Goal: Transaction & Acquisition: Purchase product/service

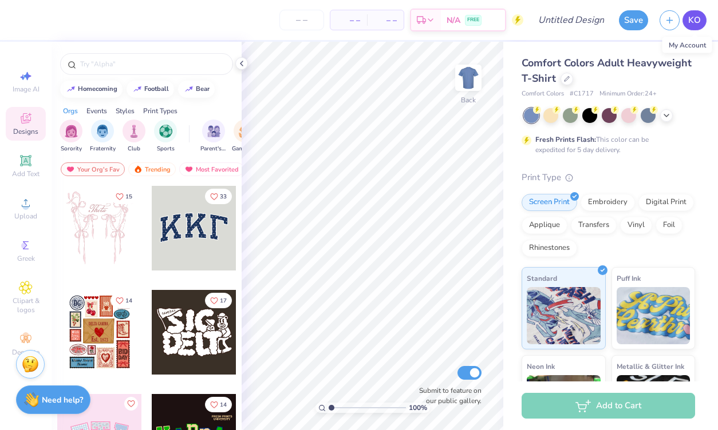
click at [699, 22] on span "KO" at bounding box center [694, 20] width 13 height 13
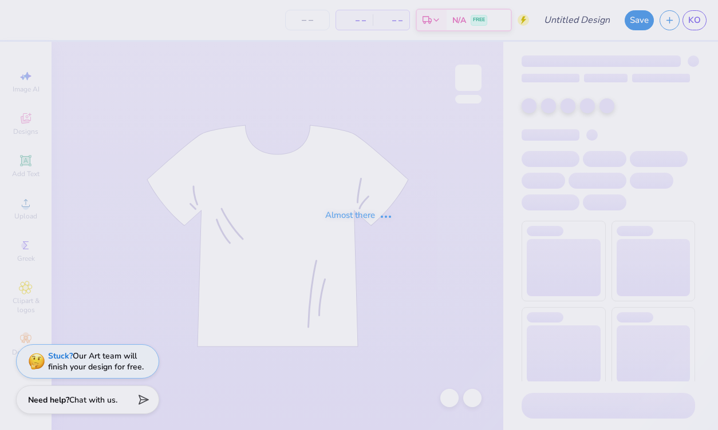
type input "5k"
type input "200"
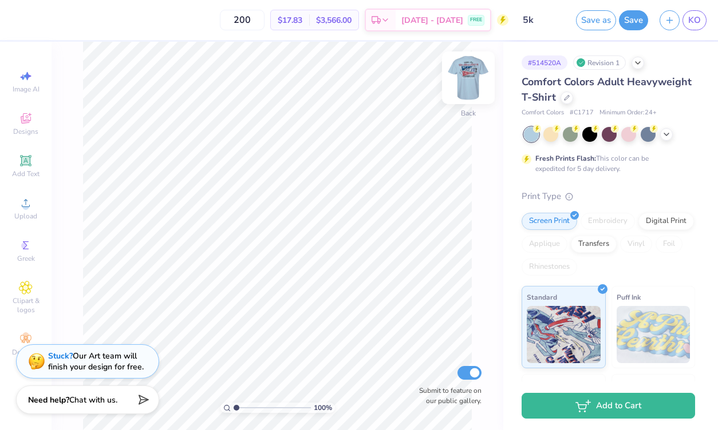
click at [469, 76] on img at bounding box center [468, 78] width 46 height 46
click at [474, 78] on img at bounding box center [468, 78] width 46 height 46
click at [473, 80] on img at bounding box center [468, 78] width 46 height 46
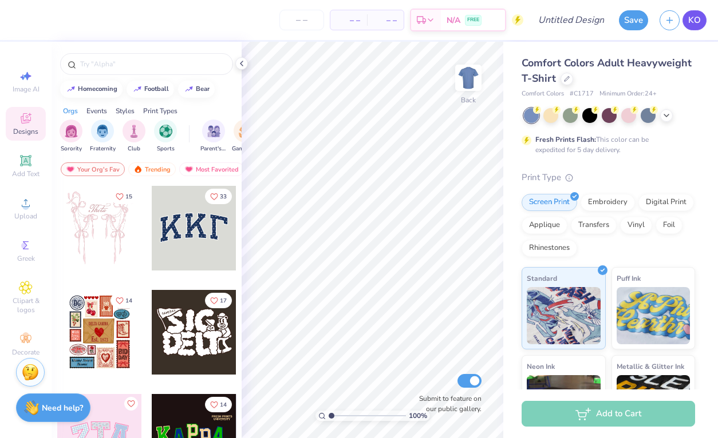
click at [699, 24] on span "KO" at bounding box center [694, 20] width 13 height 13
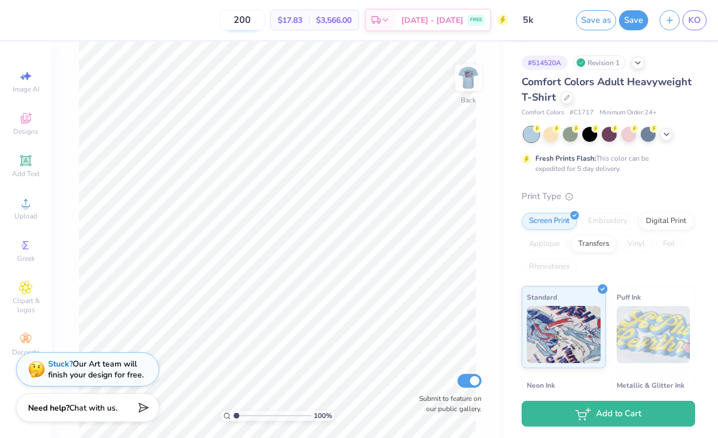
click at [288, 17] on div "$17.83 Per Item" at bounding box center [290, 19] width 38 height 19
click at [258, 19] on input "200" at bounding box center [242, 20] width 45 height 21
type input "50"
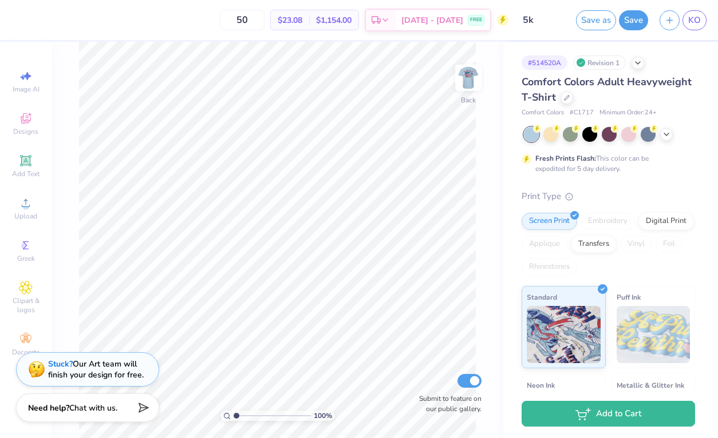
click at [351, 23] on span "$1,154.00" at bounding box center [333, 20] width 35 height 12
copy div "$1,154.00 Total Est. Delivery"
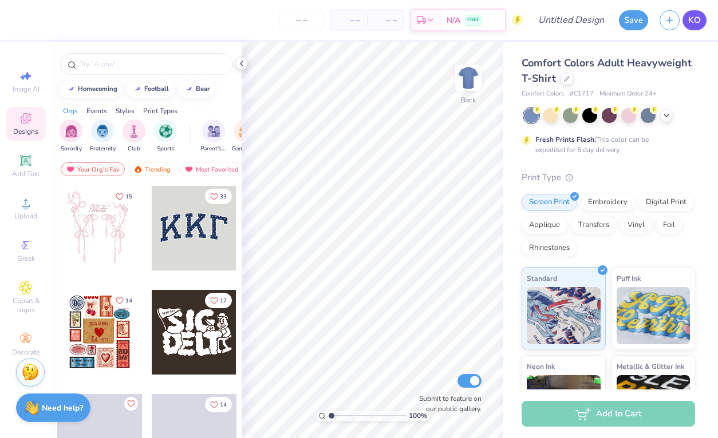
click at [697, 27] on link "KO" at bounding box center [694, 20] width 24 height 20
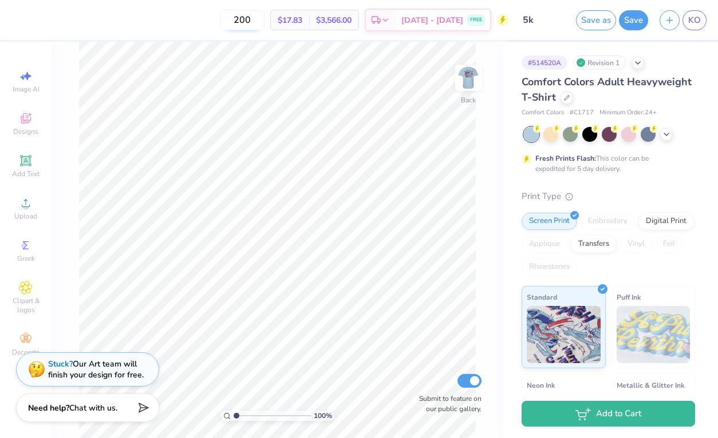
click at [261, 16] on input "200" at bounding box center [242, 20] width 45 height 21
click at [350, 23] on span "$1,967.00" at bounding box center [333, 20] width 35 height 12
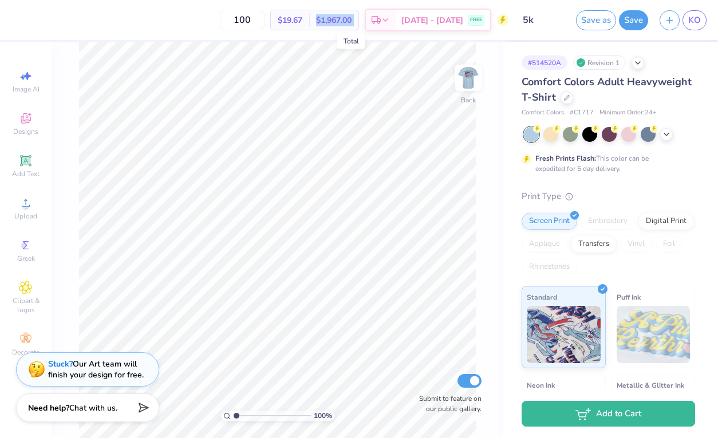
copy div "$1,967.00 Total Est. Delivery"
click at [302, 17] on span "$19.67" at bounding box center [290, 20] width 25 height 12
click at [262, 20] on input "100" at bounding box center [242, 20] width 45 height 21
click at [262, 20] on input "1001" at bounding box center [242, 20] width 45 height 21
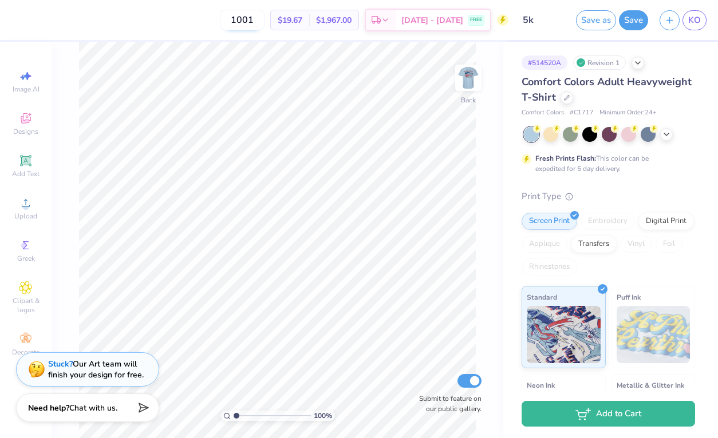
click at [262, 20] on input "1001" at bounding box center [242, 20] width 45 height 21
type input "150"
click at [338, 25] on span "$2,718.00" at bounding box center [333, 20] width 35 height 12
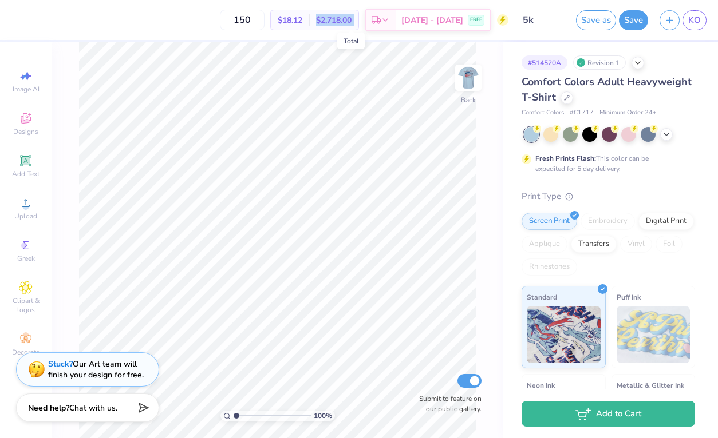
copy div "$2,718.00 Total Est. Delivery"
